Goal: Task Accomplishment & Management: Use online tool/utility

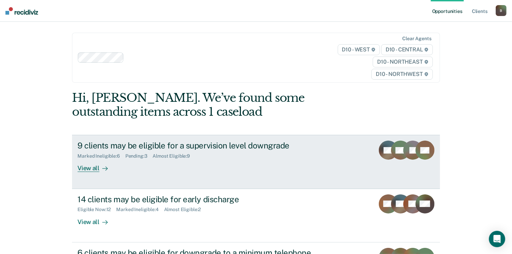
click at [88, 168] on div "View all" at bounding box center [97, 165] width 38 height 13
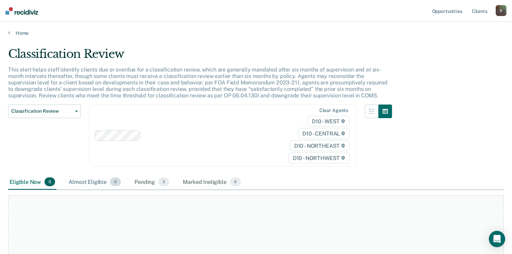
click at [102, 180] on div "Almost Eligible 9" at bounding box center [94, 181] width 55 height 15
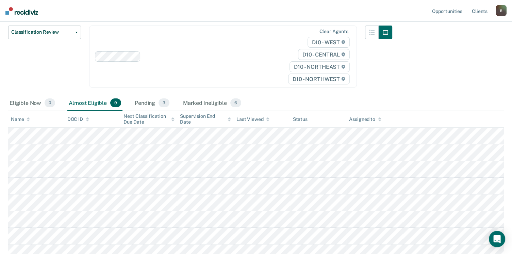
scroll to position [78, 0]
drag, startPoint x: 510, startPoint y: 202, endPoint x: 511, endPoint y: 165, distance: 37.1
click at [511, 165] on main "Classification Review This alert helps staff identify clients due or overdue fo…" at bounding box center [256, 141] width 512 height 367
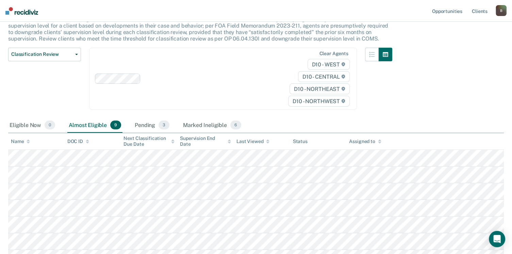
scroll to position [54, 0]
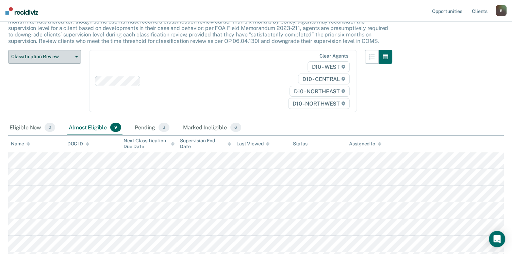
click at [74, 53] on button "Classification Review" at bounding box center [44, 57] width 73 height 14
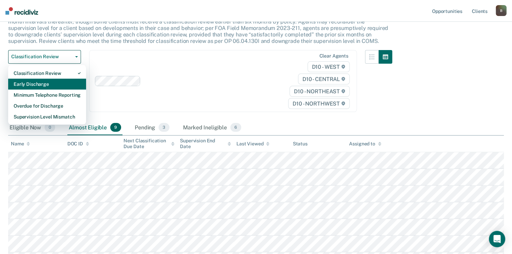
click at [34, 81] on div "Early Discharge" at bounding box center [47, 84] width 67 height 11
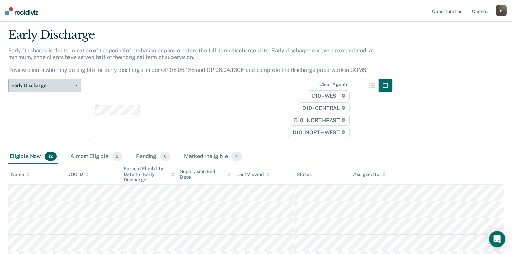
scroll to position [20, 0]
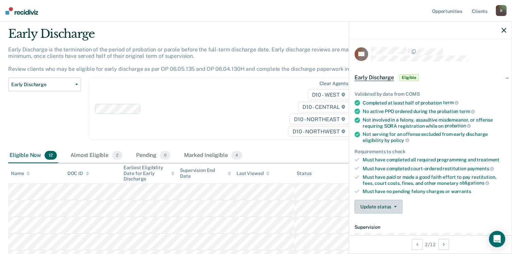
click at [394, 206] on icon "button" at bounding box center [395, 206] width 3 height 1
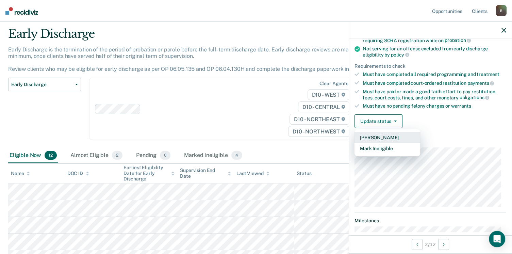
scroll to position [86, 0]
click at [386, 146] on button "Mark Ineligible" at bounding box center [387, 147] width 66 height 11
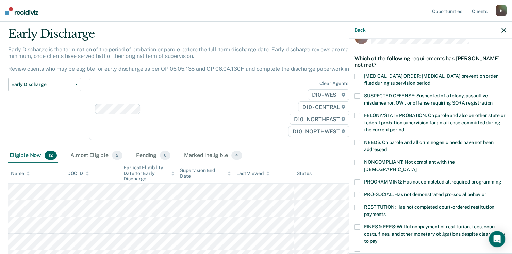
scroll to position [15, 0]
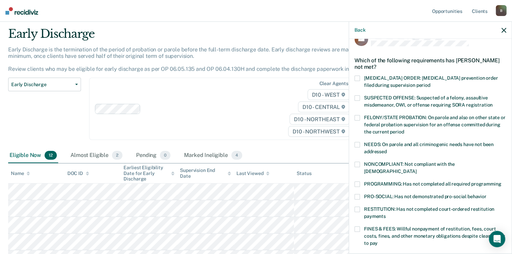
click at [503, 112] on div "CB Which of the following requirements has [PERSON_NAME] not met? [MEDICAL_DATA…" at bounding box center [430, 145] width 163 height 213
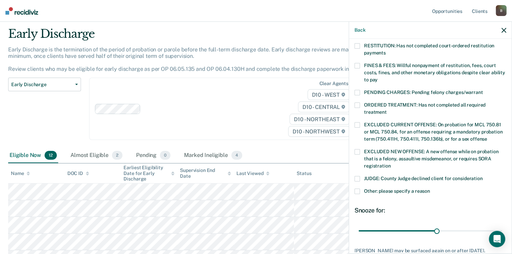
scroll to position [180, 0]
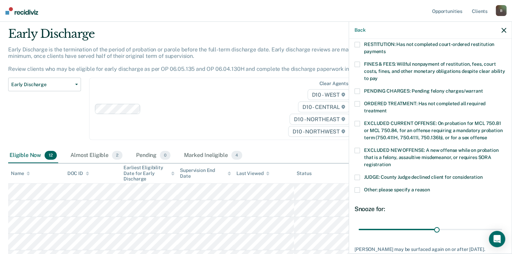
click at [355, 187] on span at bounding box center [356, 189] width 5 height 5
click at [430, 187] on input "Other: please specify a reason" at bounding box center [430, 187] width 0 height 0
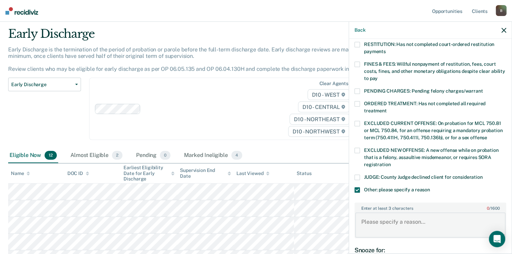
click at [375, 216] on textarea "Enter at least 3 characters 0 / 1600" at bounding box center [430, 224] width 150 height 25
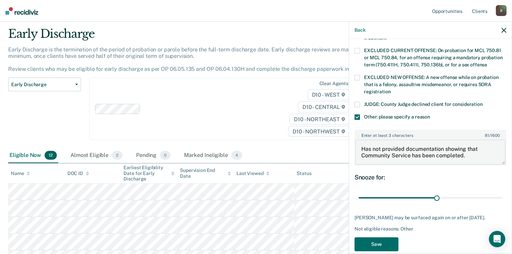
scroll to position [255, 0]
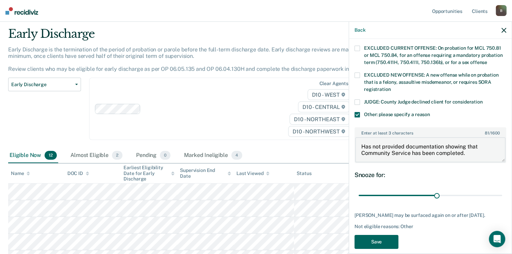
type textarea "Has not provided documentation showing that Community Service has been complete…"
click at [378, 237] on button "Save" at bounding box center [376, 242] width 44 height 14
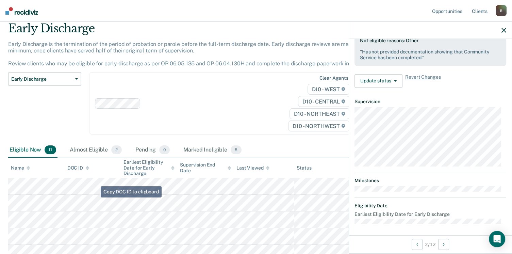
scroll to position [26, 0]
click at [38, 138] on div "Early Discharge Classification Review Early Discharge Minimum Telephone Reporti…" at bounding box center [44, 107] width 73 height 70
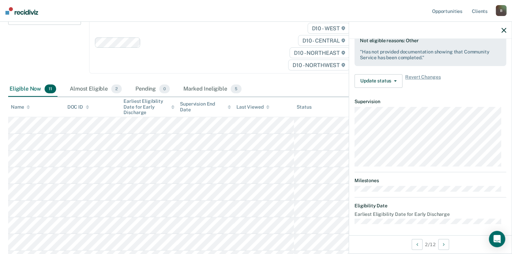
scroll to position [85, 0]
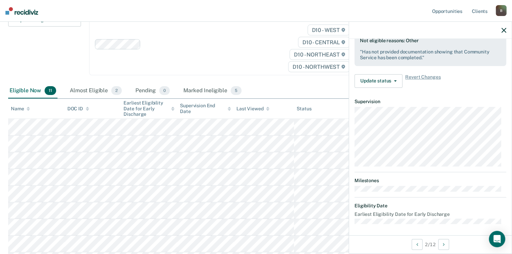
click at [502, 30] on icon "button" at bounding box center [503, 30] width 5 height 5
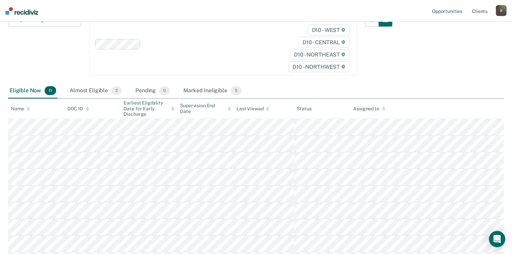
scroll to position [0, 0]
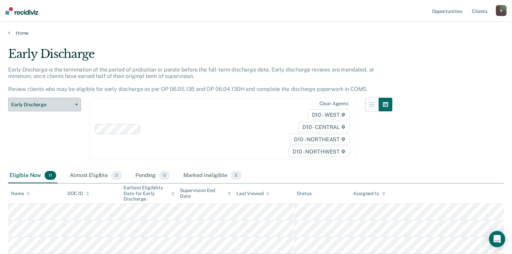
click at [76, 103] on button "Early Discharge" at bounding box center [44, 105] width 73 height 14
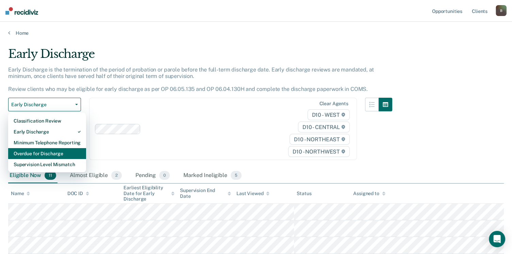
click at [41, 152] on div "Overdue for Discharge" at bounding box center [47, 153] width 67 height 11
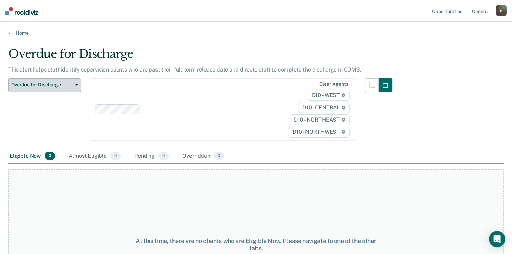
click at [75, 85] on icon "button" at bounding box center [76, 84] width 3 height 1
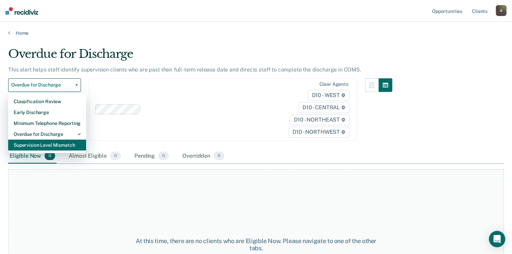
click at [35, 145] on div "Supervision Level Mismatch" at bounding box center [47, 144] width 67 height 11
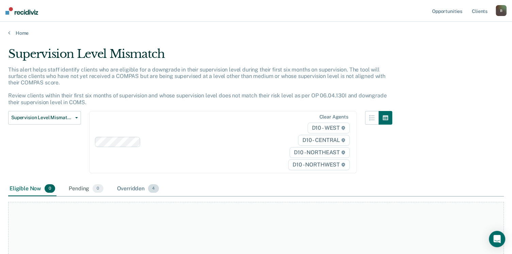
click at [138, 190] on div "Overridden 4" at bounding box center [138, 188] width 45 height 15
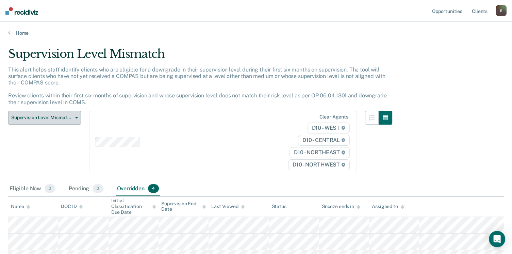
click at [63, 116] on span "Supervision Level Mismatch" at bounding box center [41, 118] width 61 height 6
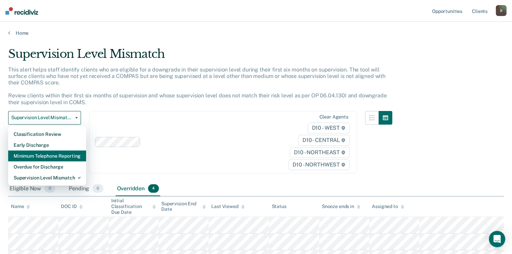
click at [54, 153] on div "Minimum Telephone Reporting" at bounding box center [47, 155] width 67 height 11
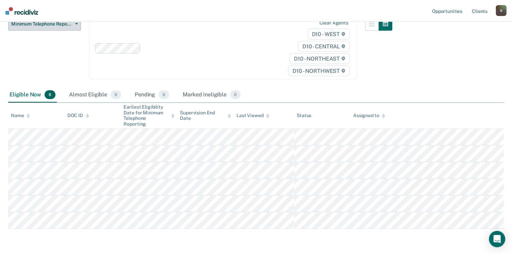
scroll to position [80, 0]
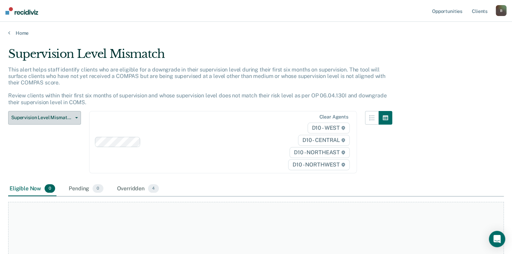
click at [71, 121] on button "Supervision Level Mismatch" at bounding box center [44, 118] width 73 height 14
